Goal: Transaction & Acquisition: Purchase product/service

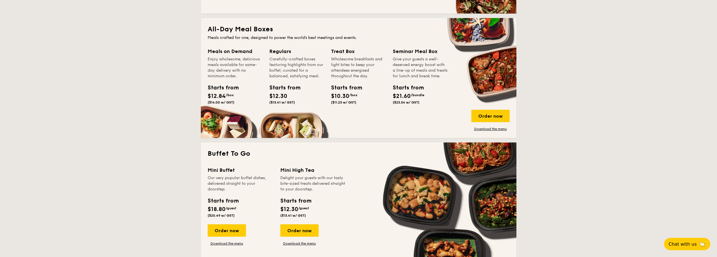
scroll to position [366, 0]
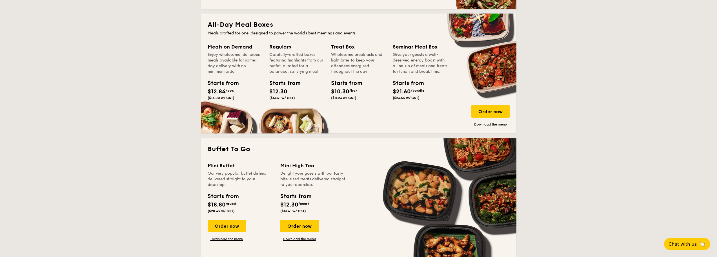
click at [224, 114] on div "Meals on Demand Enjoy wholesome, delicious meals available for same-day deliver…" at bounding box center [239, 79] width 62 height 73
click at [256, 30] on div "All-Day Meal Boxes Meals crafted for one, designed to power the world's best me…" at bounding box center [359, 74] width 316 height 120
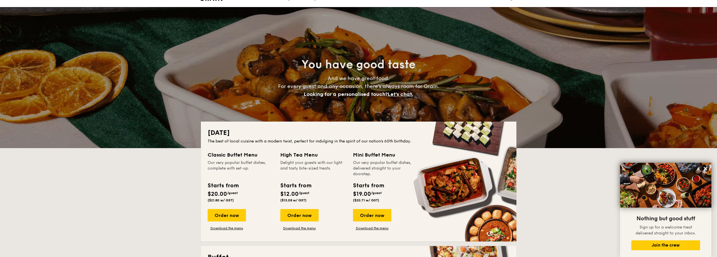
scroll to position [0, 0]
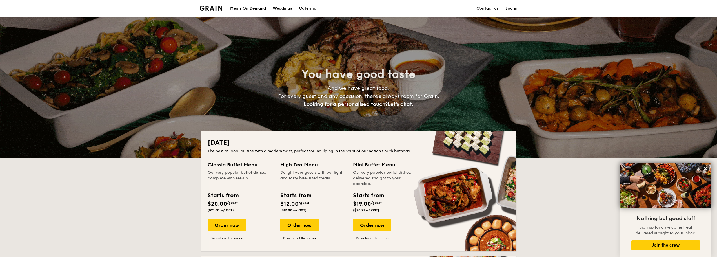
click at [259, 7] on div "Meals On Demand" at bounding box center [248, 8] width 36 height 17
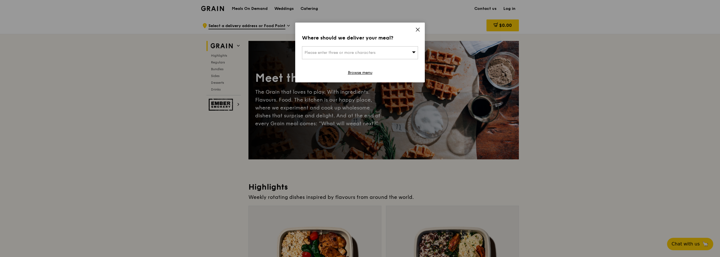
click at [419, 30] on icon at bounding box center [417, 29] width 5 height 5
